Goal: Task Accomplishment & Management: Use online tool/utility

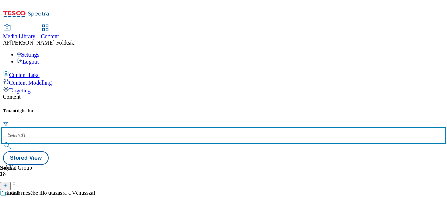
click at [162, 128] on input "text" at bounding box center [223, 135] width 441 height 14
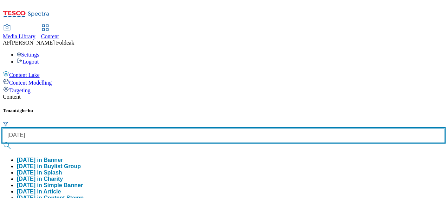
type input "[DATE]"
click at [3, 142] on button "submit" at bounding box center [8, 145] width 10 height 7
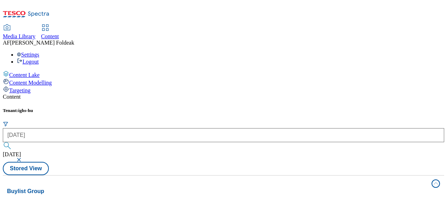
click at [275, 108] on div "Tenant: ighs-hu [DATE] [DATE] Stored View" at bounding box center [223, 141] width 441 height 67
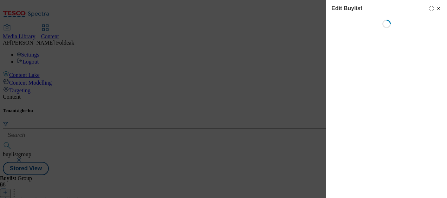
select select "evergreen"
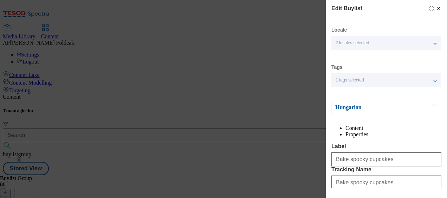
select select "Banner"
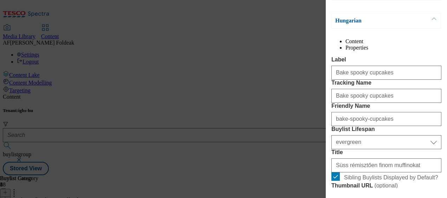
scroll to position [87, 0]
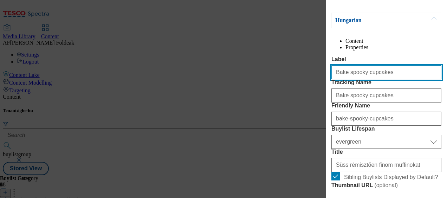
drag, startPoint x: 347, startPoint y: 87, endPoint x: 322, endPoint y: 90, distance: 25.5
click at [322, 90] on div "Edit Buylist Locale 2 locales selected Hungarian English Tags 1 tags selected b…" at bounding box center [223, 99] width 447 height 198
type input "Spooky cupcakes"
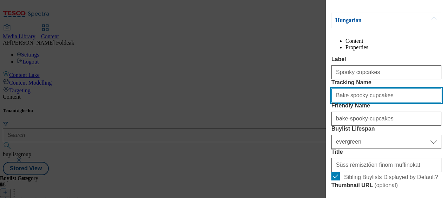
drag, startPoint x: 346, startPoint y: 123, endPoint x: 315, endPoint y: 129, distance: 32.1
click at [315, 129] on div "Edit Buylist Locale 2 locales selected Hungarian English Tags 1 tags selected b…" at bounding box center [223, 99] width 447 height 198
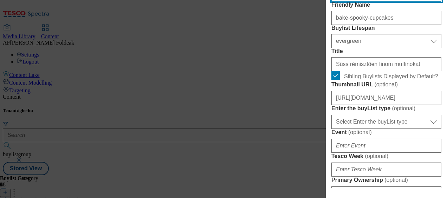
scroll to position [188, 0]
type input "Spooky cupcakes"
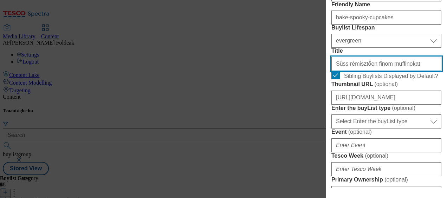
drag, startPoint x: 401, startPoint y: 124, endPoint x: 340, endPoint y: 125, distance: 61.2
click at [340, 71] on input "Süss rémisztően finom muffinokat" at bounding box center [386, 64] width 110 height 14
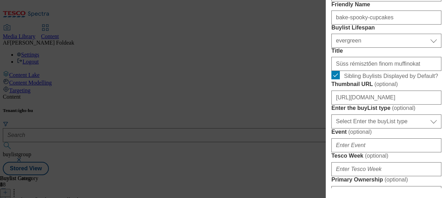
click at [308, 19] on div "Edit Buylist Locale 2 locales selected Hungarian English Tags 1 tags selected b…" at bounding box center [223, 99] width 447 height 198
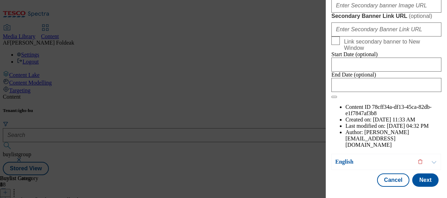
scroll to position [883, 0]
click at [389, 177] on button "Cancel" at bounding box center [393, 180] width 32 height 13
select select "evergreen"
select select "Banner"
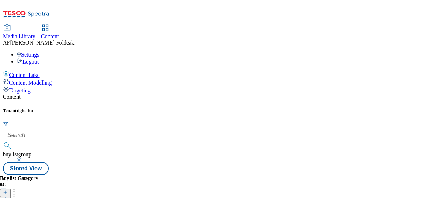
scroll to position [210, 0]
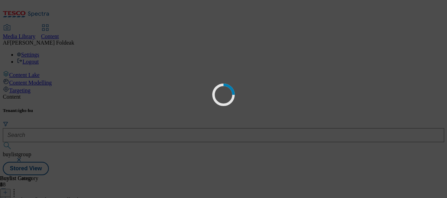
scroll to position [0, 0]
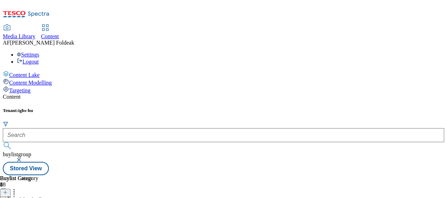
scroll to position [50, 0]
click at [8, 190] on icon at bounding box center [5, 192] width 5 height 5
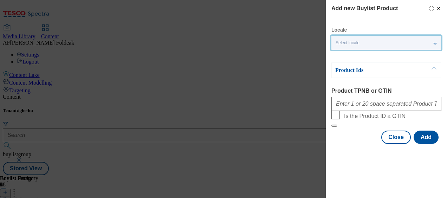
click at [408, 42] on div "Select locale" at bounding box center [386, 43] width 110 height 14
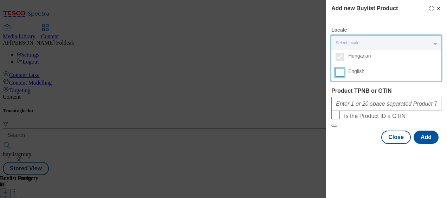
click at [339, 74] on input "English" at bounding box center [340, 72] width 8 height 8
click at [434, 43] on div "2 locales selected" at bounding box center [386, 43] width 110 height 14
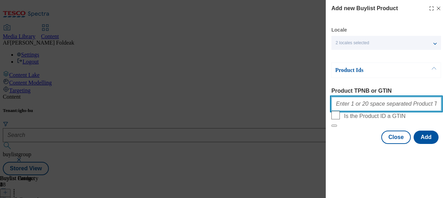
click at [363, 106] on input "Product TPNB or GTIN" at bounding box center [386, 104] width 110 height 14
paste input "203267703"
type input "203267703"
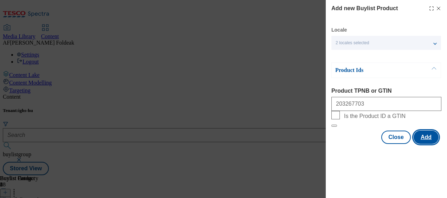
click at [423, 144] on button "Add" at bounding box center [426, 137] width 25 height 13
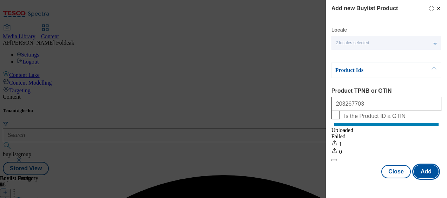
scroll to position [0, 0]
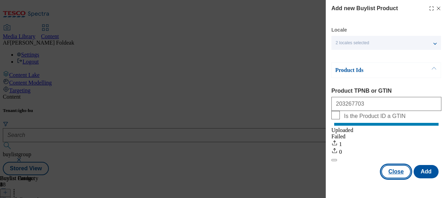
click at [394, 178] on button "Close" at bounding box center [396, 171] width 30 height 13
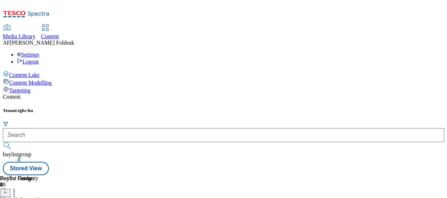
scroll to position [0, 46]
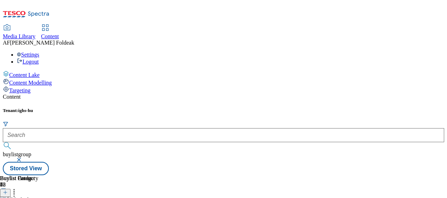
click at [84, 175] on header "Buylist 6" at bounding box center [42, 186] width 84 height 22
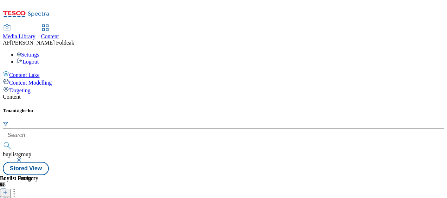
click at [18, 188] on icon at bounding box center [14, 191] width 7 height 7
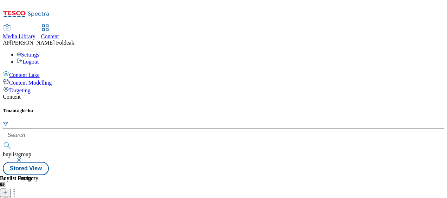
scroll to position [260, 0]
